Goal: Contribute content: Contribute content

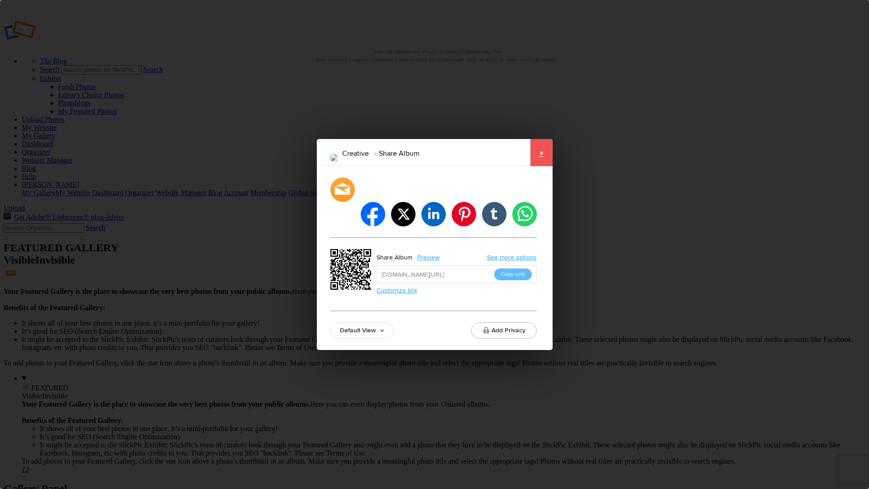
click at [540, 165] on link "×" at bounding box center [541, 152] width 23 height 27
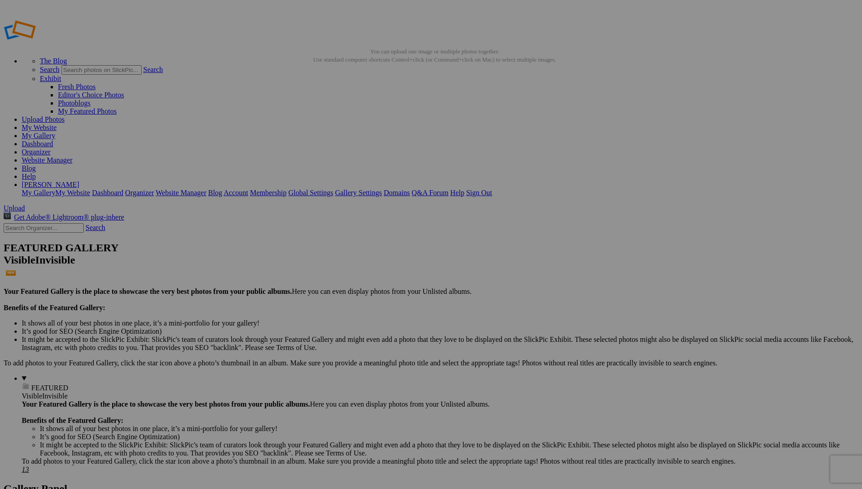
click at [57, 124] on link "My Website" at bounding box center [39, 128] width 35 height 8
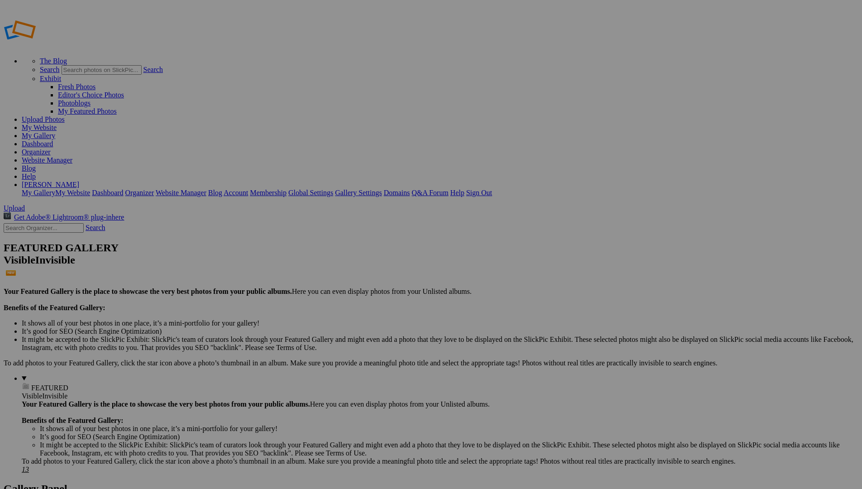
click at [72, 156] on link "Website Manager" at bounding box center [47, 160] width 51 height 8
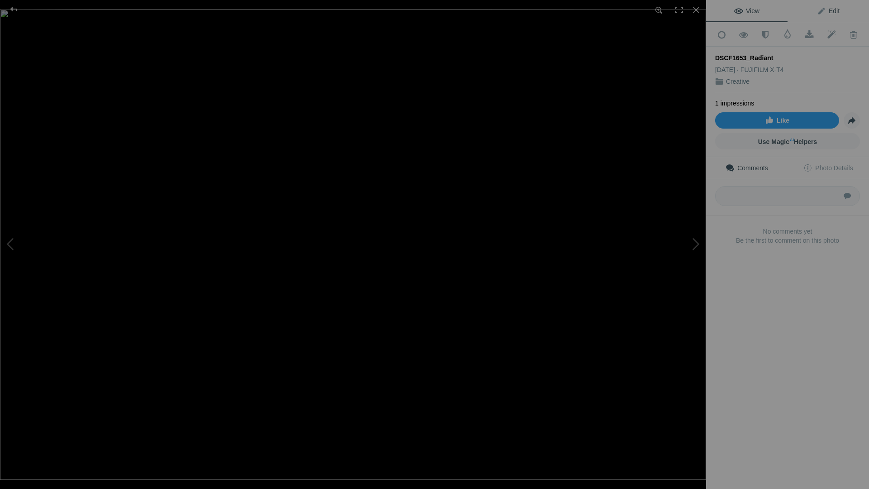
click at [829, 7] on span "Edit" at bounding box center [828, 10] width 23 height 7
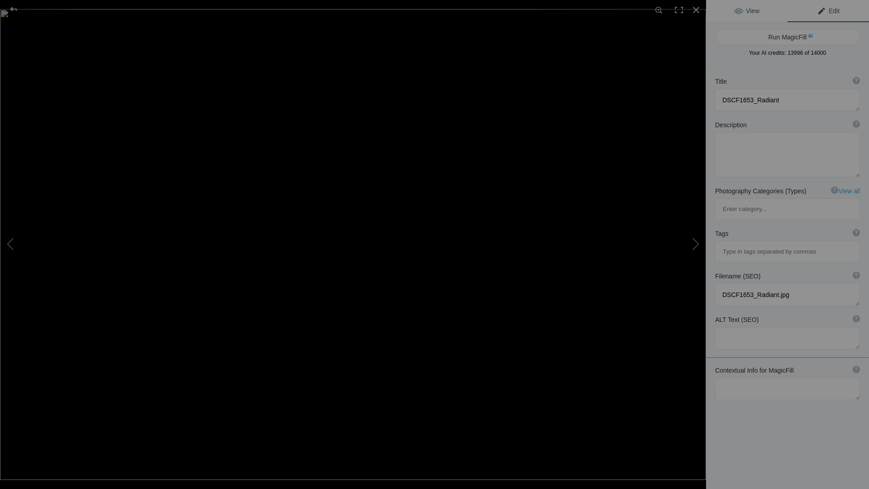
click at [752, 9] on span "View" at bounding box center [746, 10] width 25 height 7
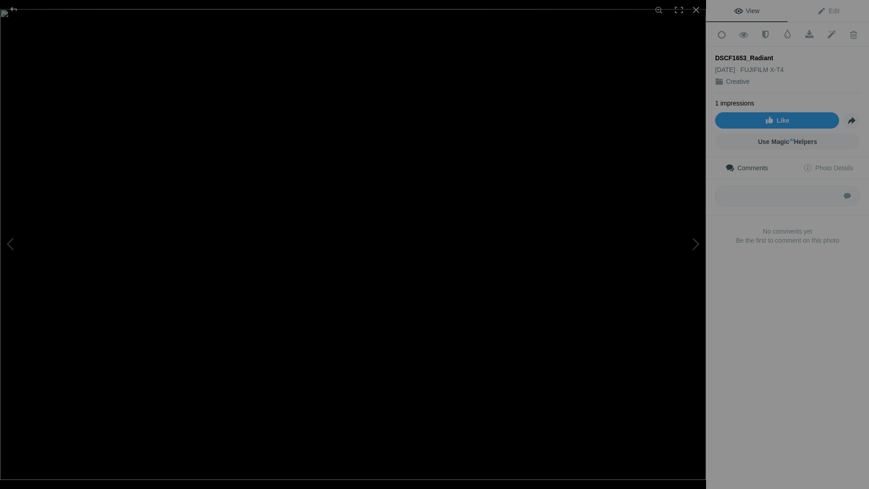
click at [730, 54] on div "DSCF1653_Radiant" at bounding box center [787, 57] width 145 height 9
click at [829, 8] on span "Edit" at bounding box center [828, 10] width 23 height 7
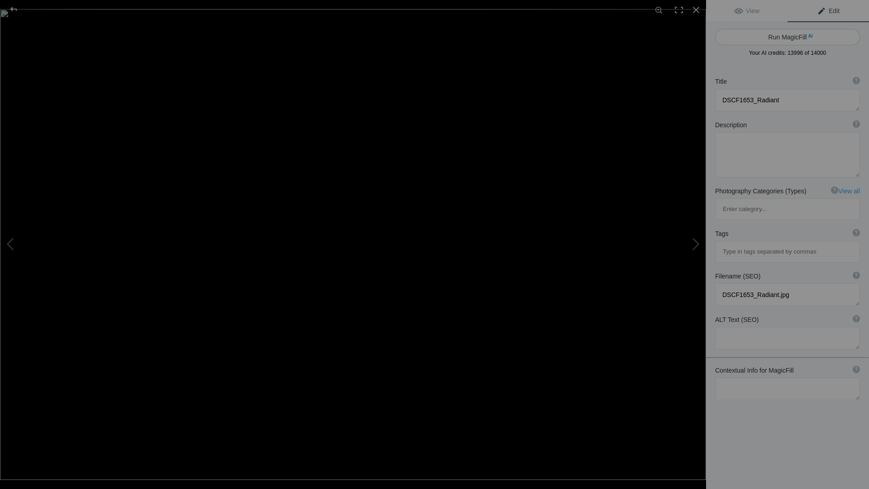
click at [822, 33] on button "Run MagicFill AI" at bounding box center [787, 37] width 145 height 16
click at [715, 61] on div at bounding box center [787, 61] width 145 height 0
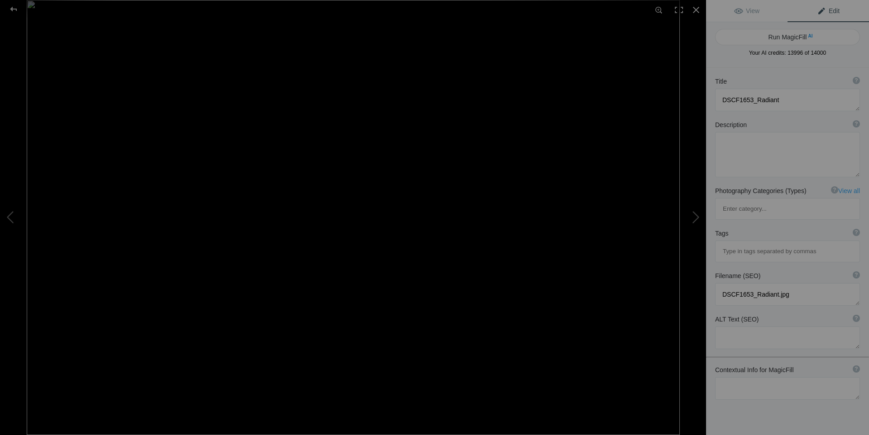
click at [715, 61] on div at bounding box center [787, 61] width 145 height 0
type textarea "Dreamy Beach Pier Reflection at [GEOGRAPHIC_DATA]"
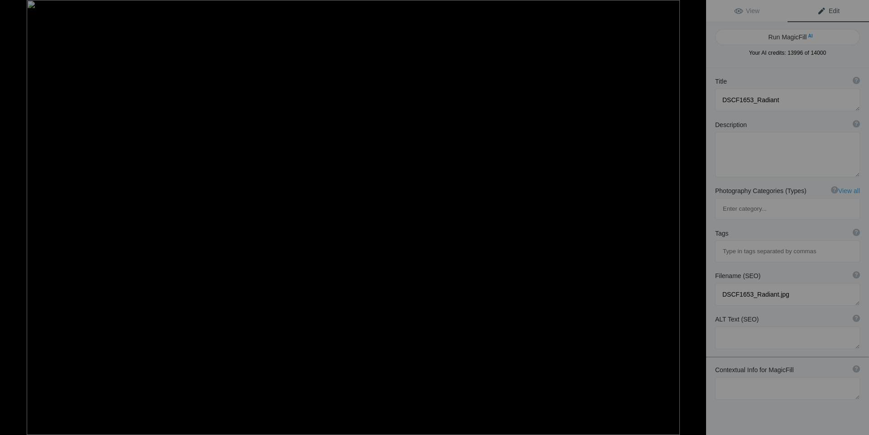
type textarea "This captivating image showcases a beach pier captured during dusk, where the g…"
type textarea "beach-pier-reflection-dusk.jpg"
type textarea "Long exposure image of a beach pier reflecting in the water at dusk."
